Goal: Navigation & Orientation: Find specific page/section

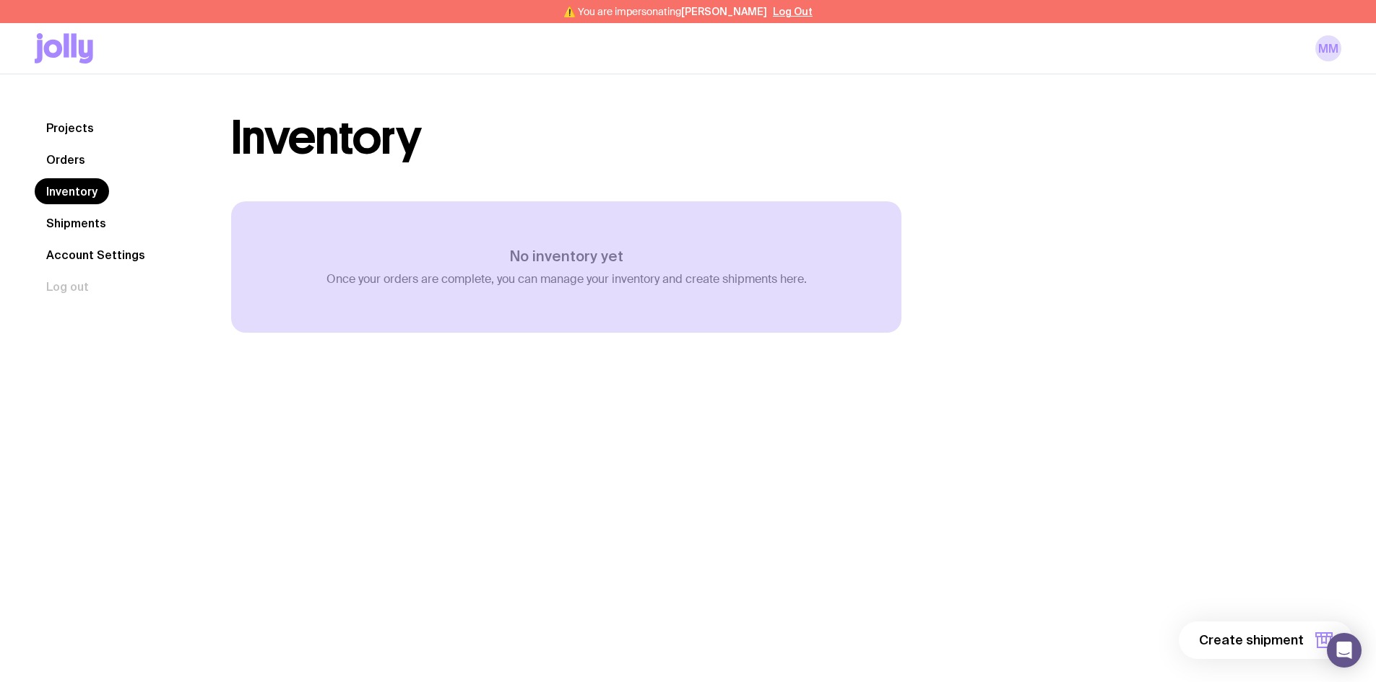
click at [76, 155] on link "Orders" at bounding box center [66, 160] width 62 height 26
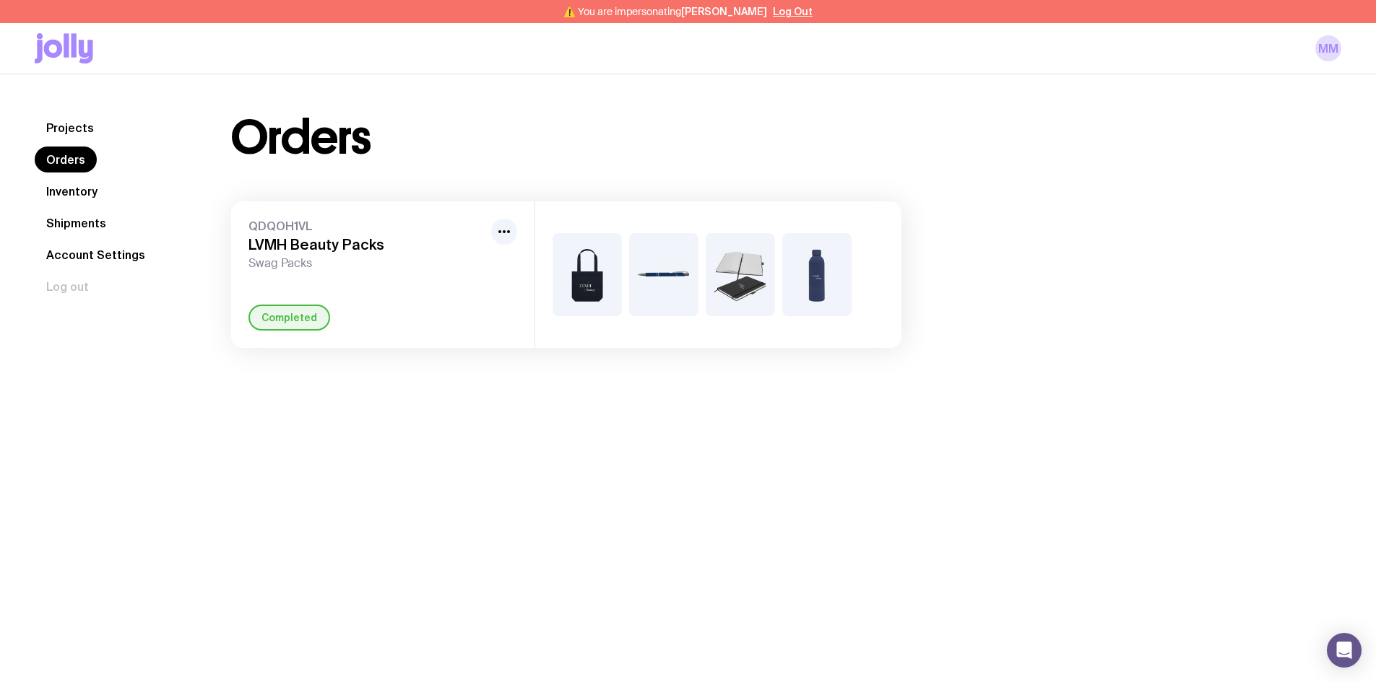
click at [64, 198] on link "Inventory" at bounding box center [72, 191] width 74 height 26
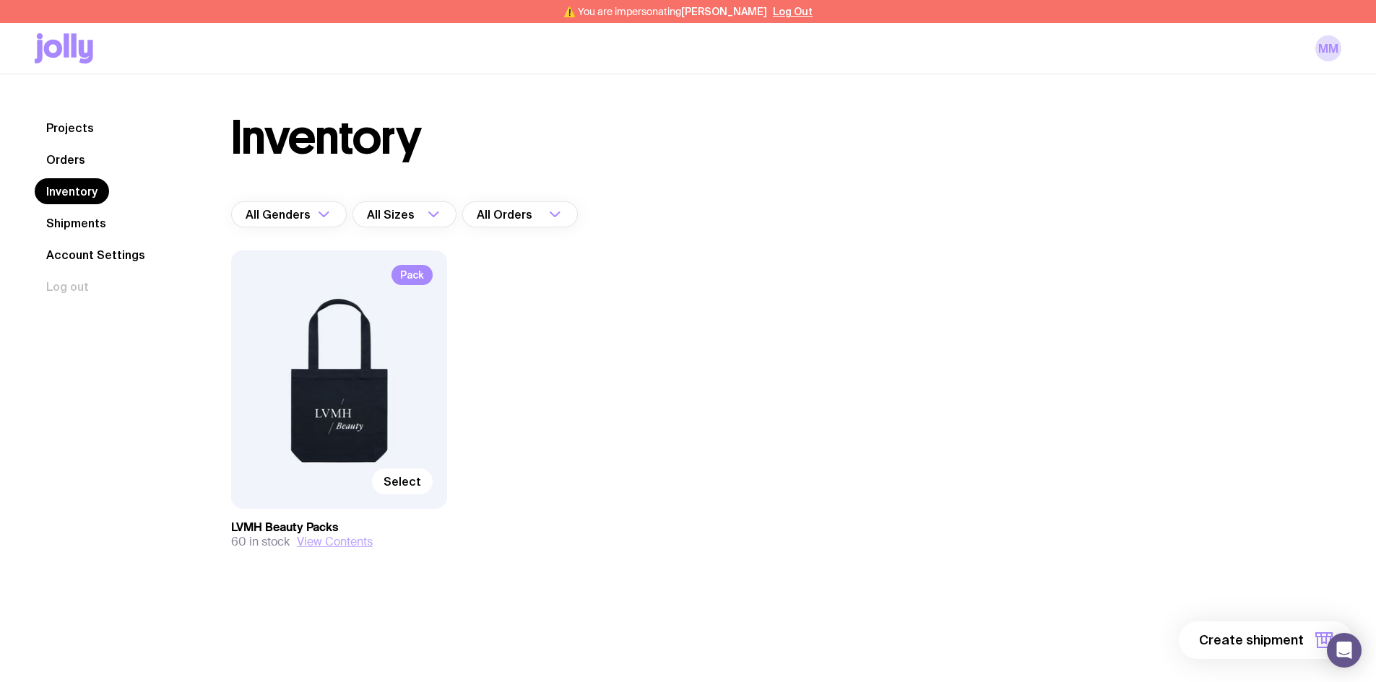
click at [335, 542] on button "View Contents" at bounding box center [335, 542] width 76 height 14
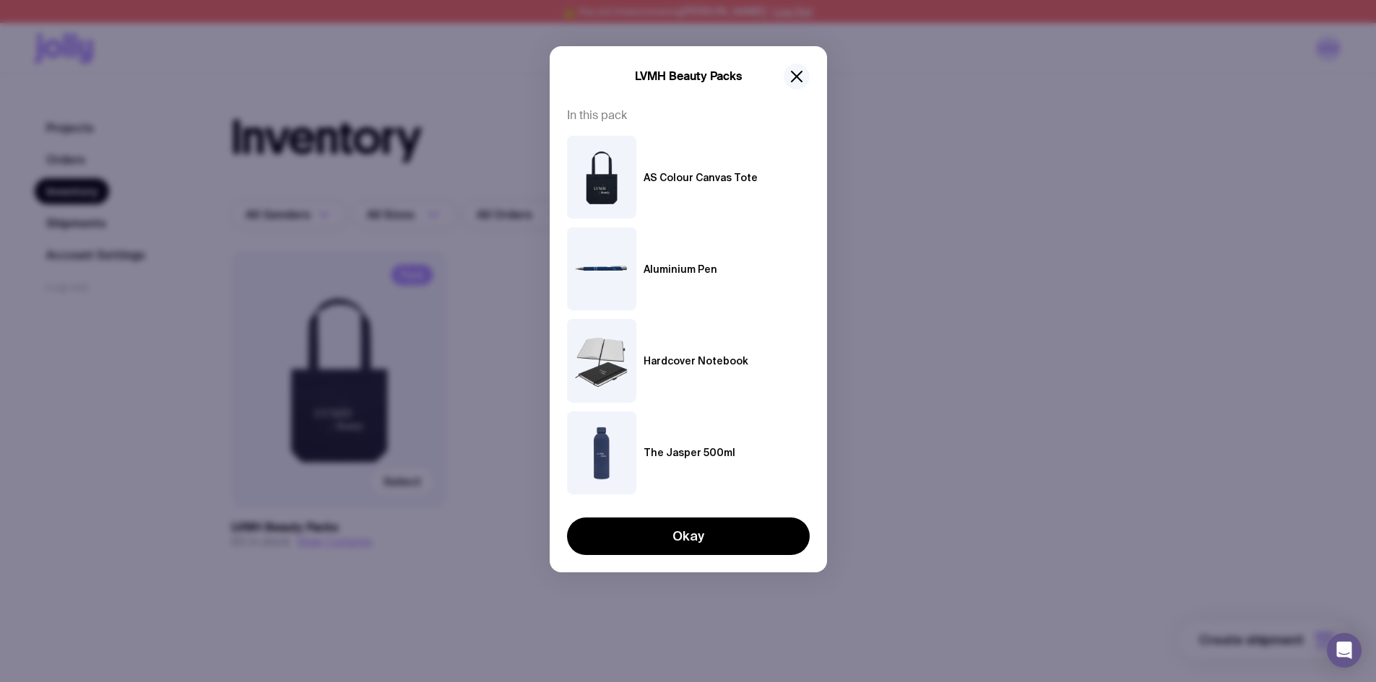
click at [801, 74] on icon "button" at bounding box center [796, 76] width 17 height 17
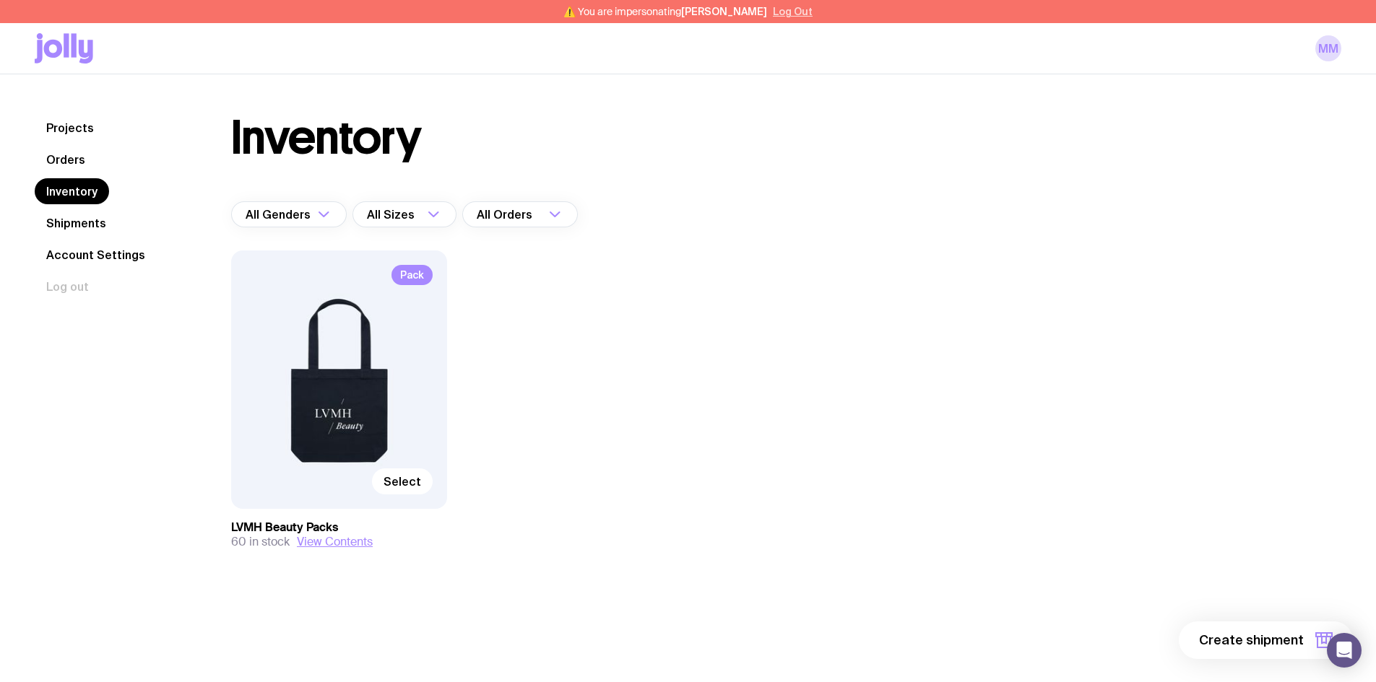
click at [800, 12] on button "Log Out" at bounding box center [793, 12] width 40 height 12
